Goal: Navigation & Orientation: Understand site structure

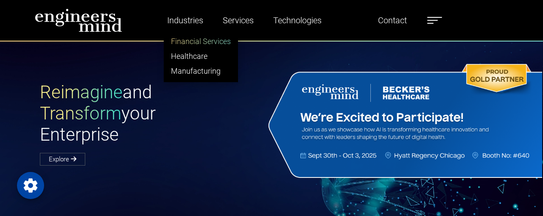
click at [193, 44] on link "Financial Services" at bounding box center [200, 41] width 73 height 15
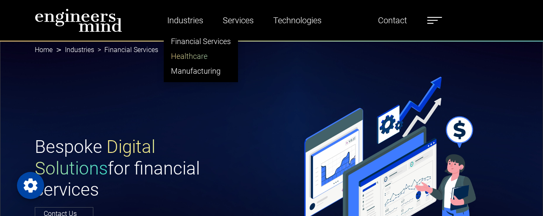
click at [182, 59] on link "Healthcare" at bounding box center [200, 56] width 73 height 15
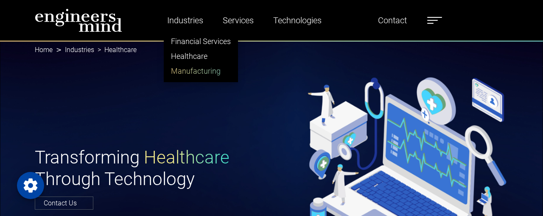
click at [193, 76] on link "Manufacturing" at bounding box center [200, 71] width 73 height 15
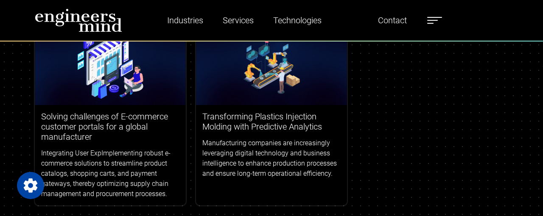
scroll to position [3289, 0]
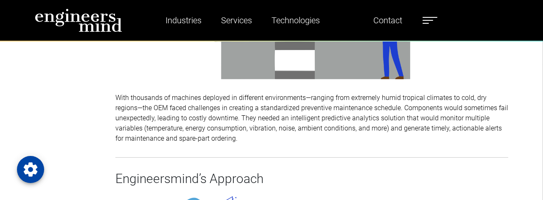
scroll to position [509, 0]
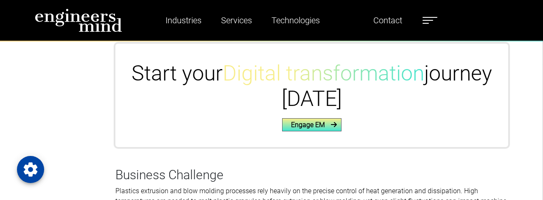
click at [310, 128] on link "Engage EM" at bounding box center [311, 124] width 59 height 13
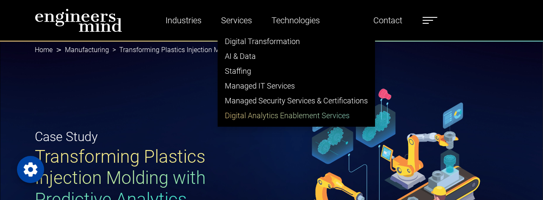
click at [261, 117] on link "Digital Analytics Enablement Services" at bounding box center [296, 115] width 157 height 15
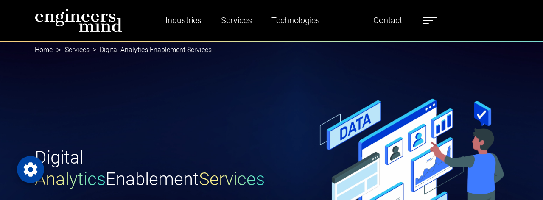
click at [97, 25] on img at bounding box center [78, 20] width 87 height 24
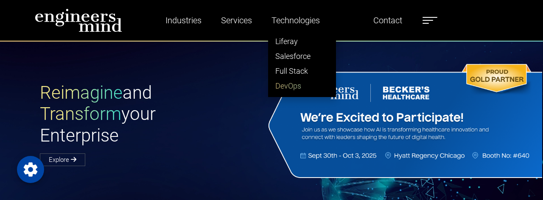
click at [300, 84] on link "DevOps" at bounding box center [302, 85] width 67 height 15
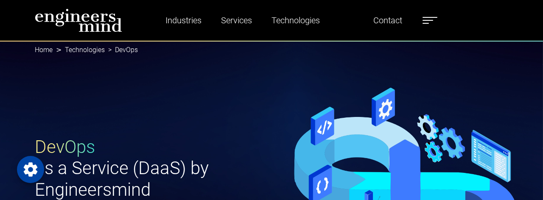
scroll to position [170, 0]
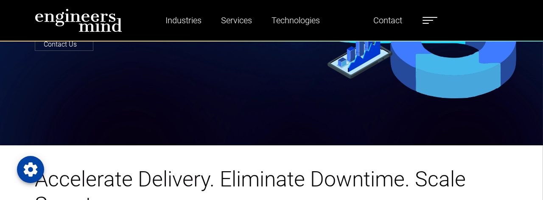
click at [432, 18] on label at bounding box center [430, 20] width 15 height 11
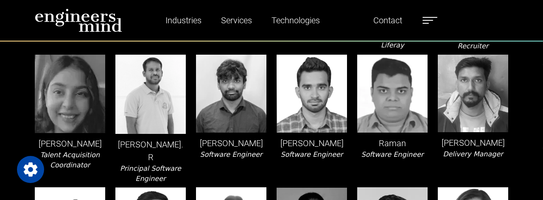
scroll to position [1188, 0]
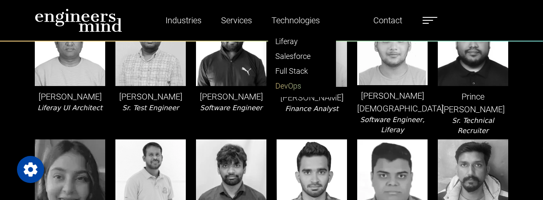
click at [297, 84] on link "DevOps" at bounding box center [302, 85] width 67 height 15
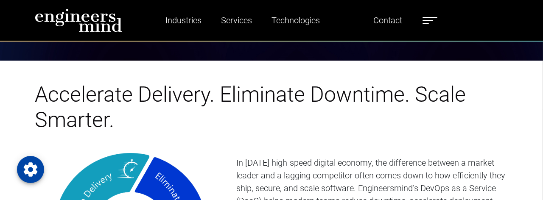
scroll to position [424, 0]
